Goal: Navigation & Orientation: Find specific page/section

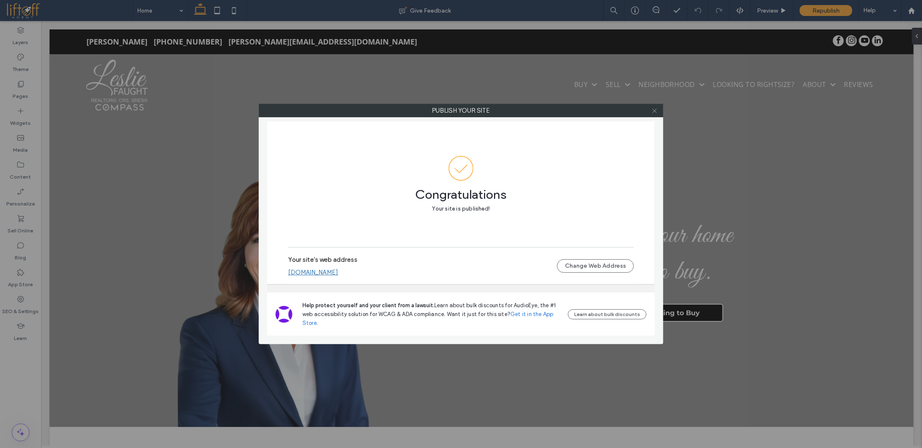
click at [655, 109] on icon at bounding box center [655, 111] width 6 height 6
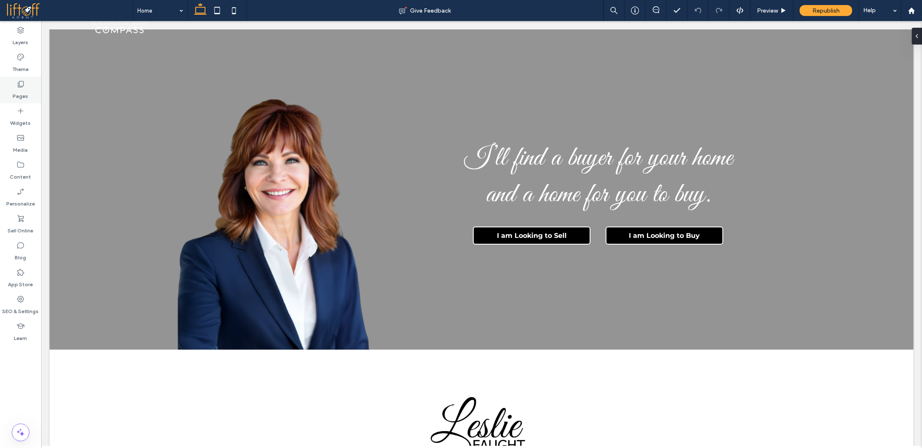
scroll to position [84, 0]
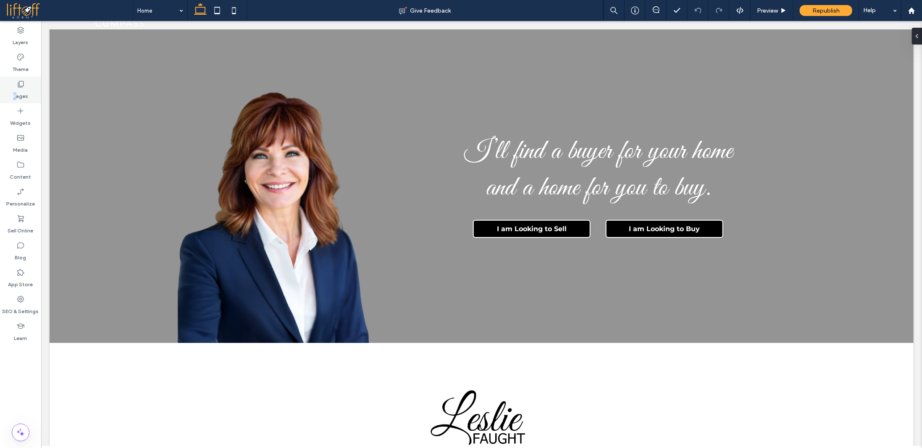
click at [15, 87] on div "Pages" at bounding box center [20, 89] width 41 height 27
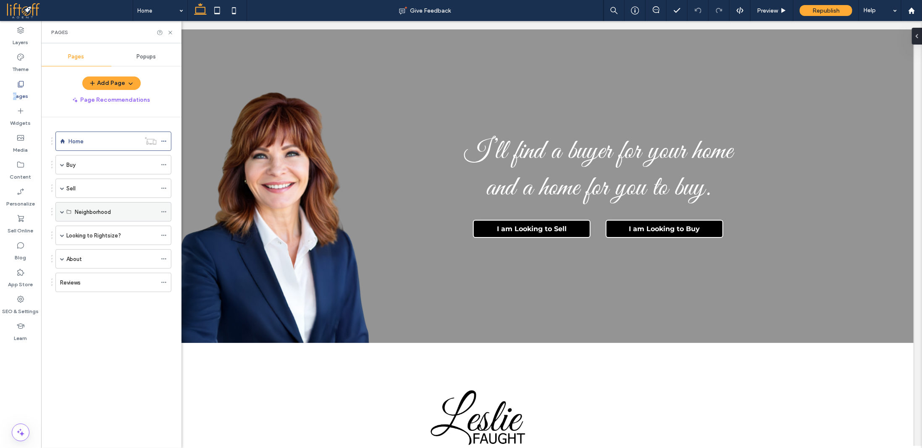
click at [62, 211] on span at bounding box center [62, 212] width 4 height 4
click at [95, 232] on label "Livermore" at bounding box center [87, 231] width 24 height 15
click at [107, 247] on div "Pleasanton" at bounding box center [110, 250] width 71 height 9
